Goal: Task Accomplishment & Management: Use online tool/utility

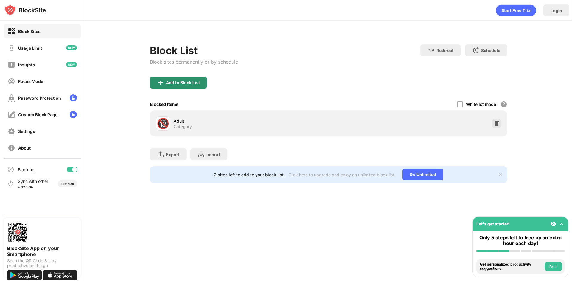
click at [183, 86] on div "Add to Block List" at bounding box center [178, 83] width 57 height 12
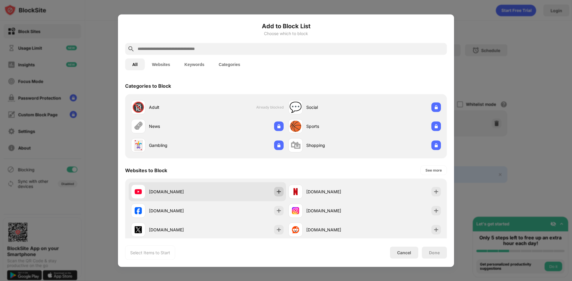
click at [277, 189] on img at bounding box center [279, 192] width 6 height 6
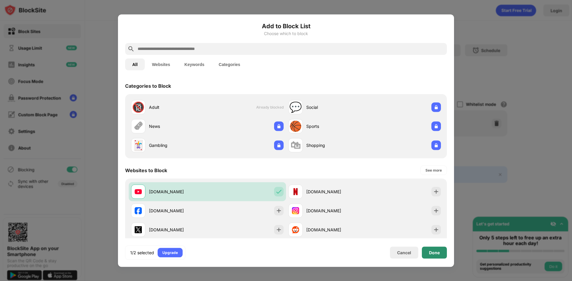
click at [428, 252] on div "Done" at bounding box center [434, 253] width 25 height 12
